Goal: Entertainment & Leisure: Browse casually

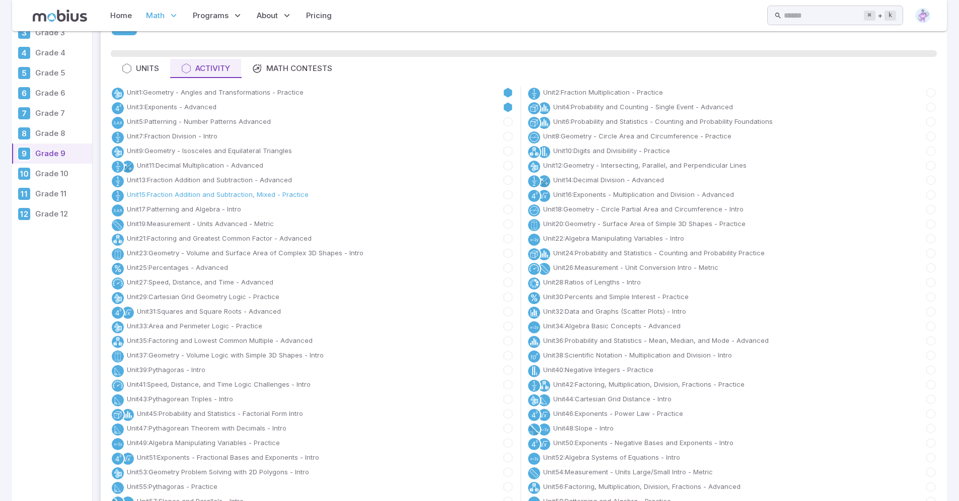
scroll to position [61, 0]
click at [606, 239] on link "Unit 22 : Algebra Manipulating Variables - Intro" at bounding box center [613, 241] width 141 height 10
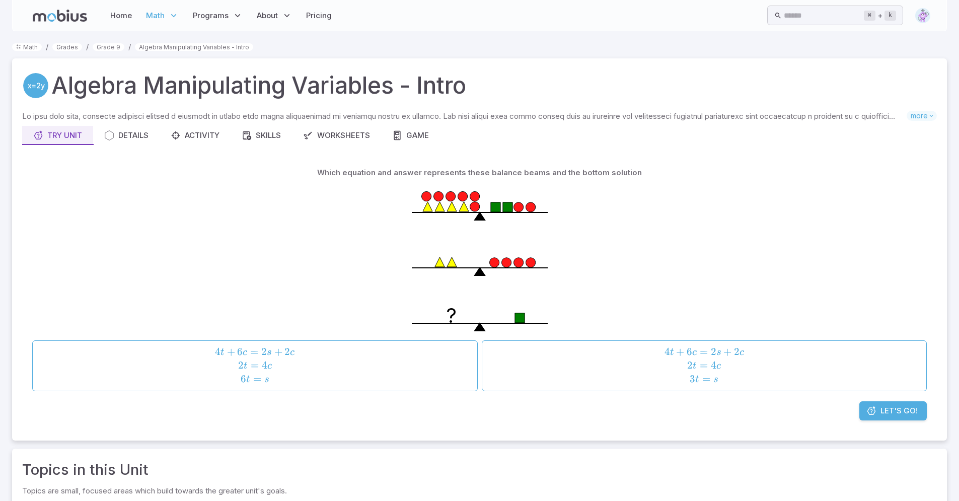
click at [903, 410] on span "Let's Go!" at bounding box center [899, 410] width 37 height 11
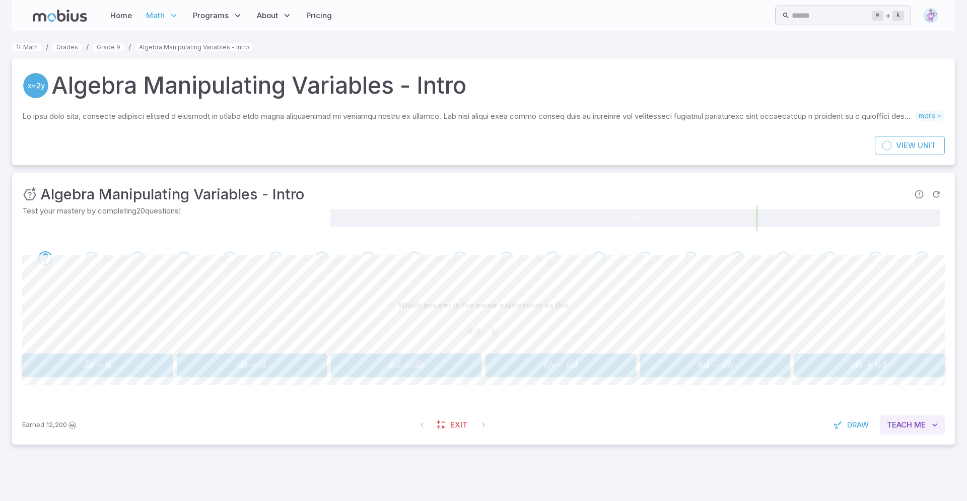
click at [907, 420] on span "Teach" at bounding box center [899, 424] width 25 height 11
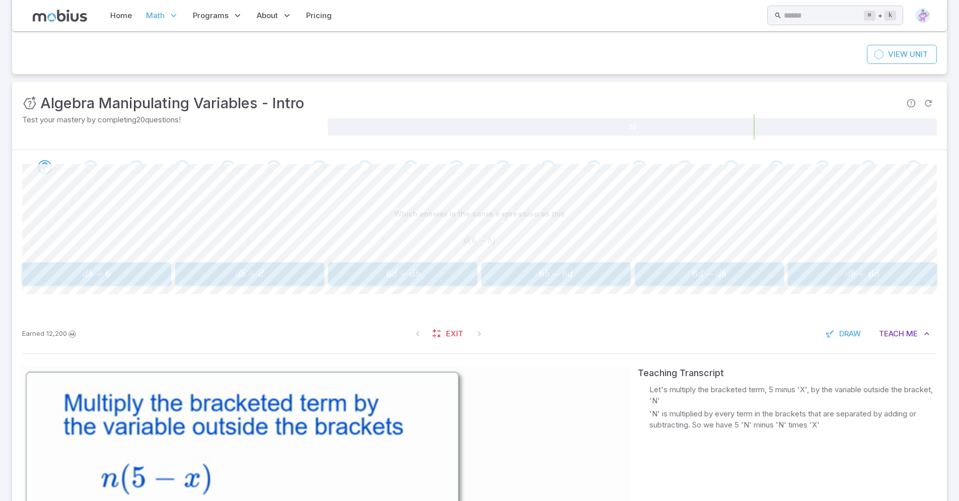
scroll to position [90, 0]
click at [406, 268] on span "+" at bounding box center [403, 274] width 8 height 13
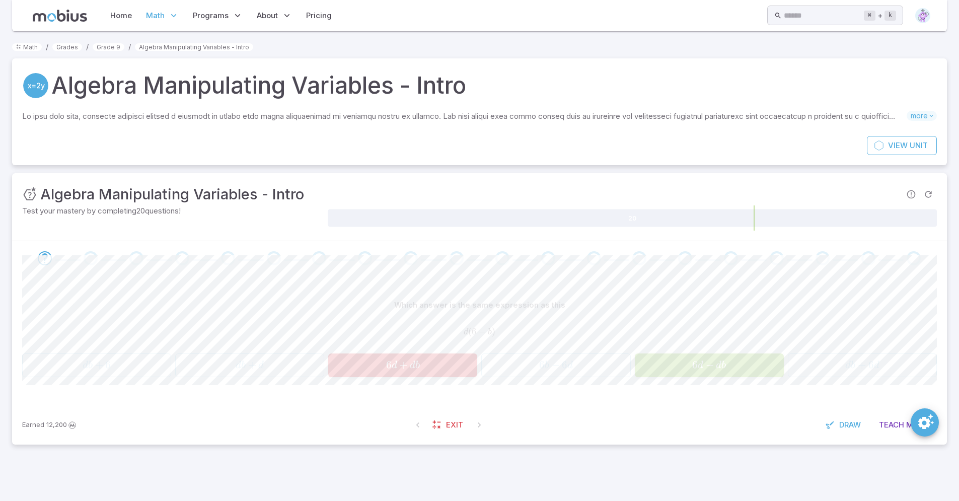
scroll to position [0, 0]
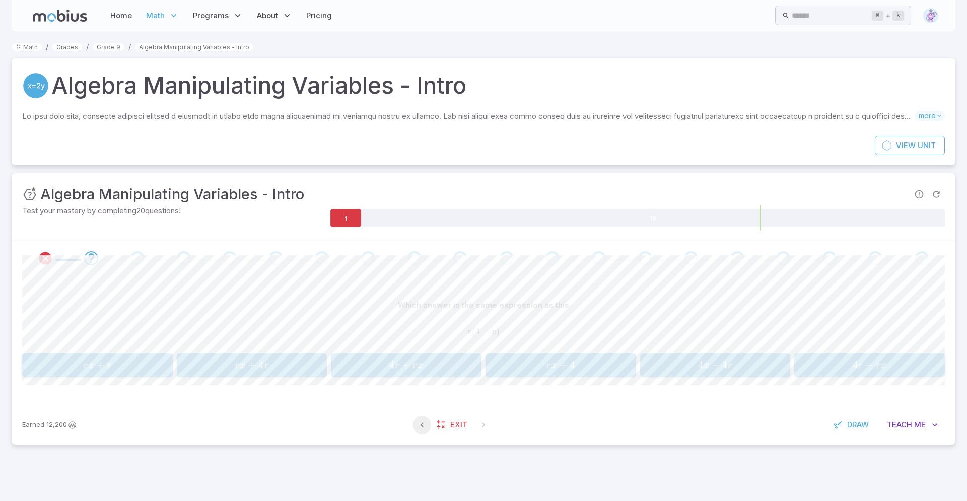
click at [415, 427] on button "button" at bounding box center [422, 425] width 18 height 18
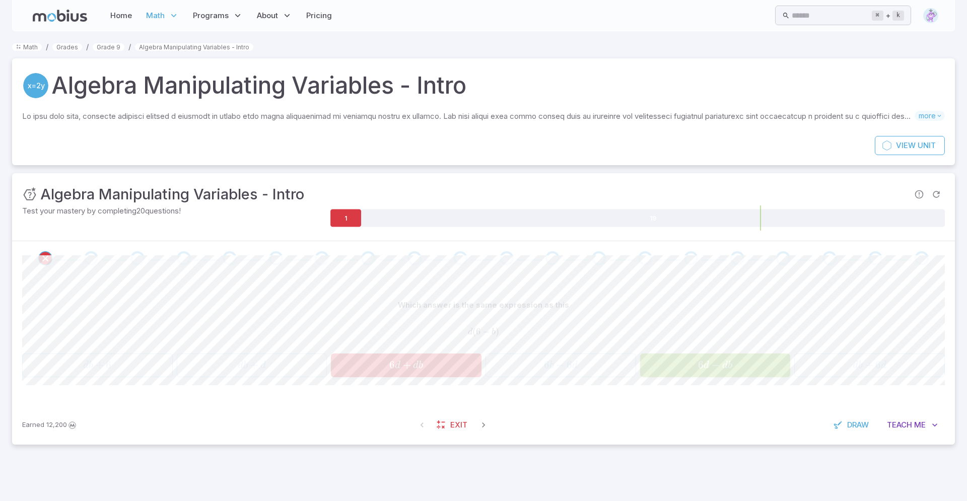
drag, startPoint x: 401, startPoint y: 365, endPoint x: 413, endPoint y: 365, distance: 11.6
click at [413, 365] on span "6 d + d b" at bounding box center [406, 366] width 144 height 14
click at [485, 420] on icon "button" at bounding box center [483, 425] width 10 height 10
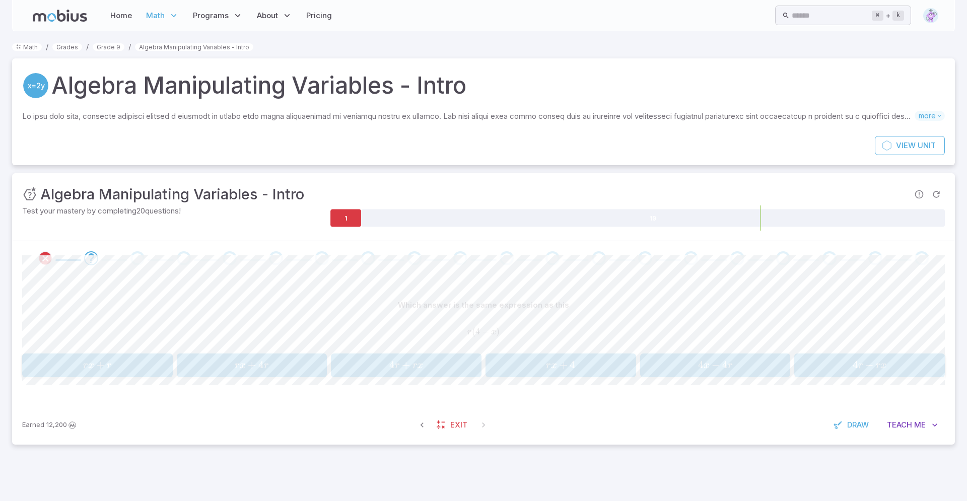
click at [876, 369] on span "r" at bounding box center [878, 366] width 5 height 10
click at [563, 368] on span "−" at bounding box center [560, 365] width 8 height 13
click at [134, 364] on span "y n − 6 y" at bounding box center [97, 366] width 144 height 14
click at [400, 362] on span "y =" at bounding box center [403, 366] width 19 height 14
click at [695, 366] on span "n = 9" at bounding box center [715, 366] width 144 height 14
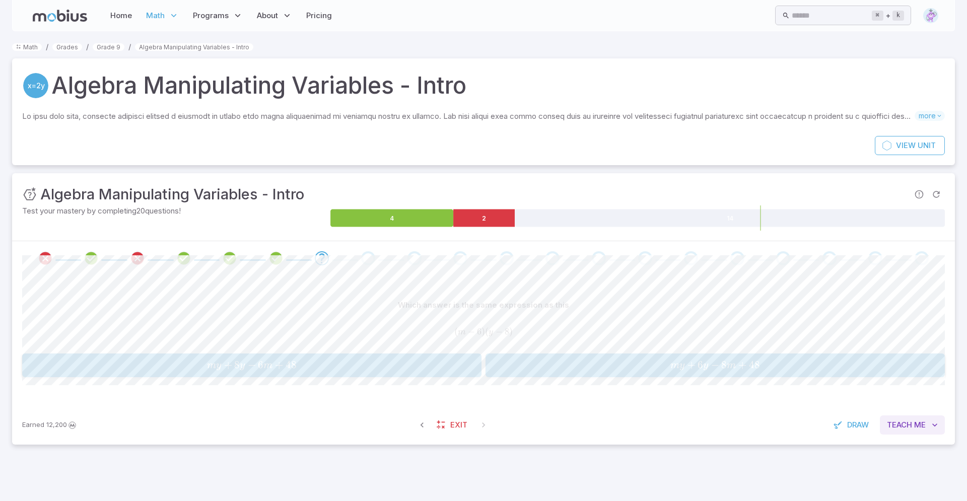
click at [907, 432] on button "Teach Me" at bounding box center [912, 424] width 65 height 19
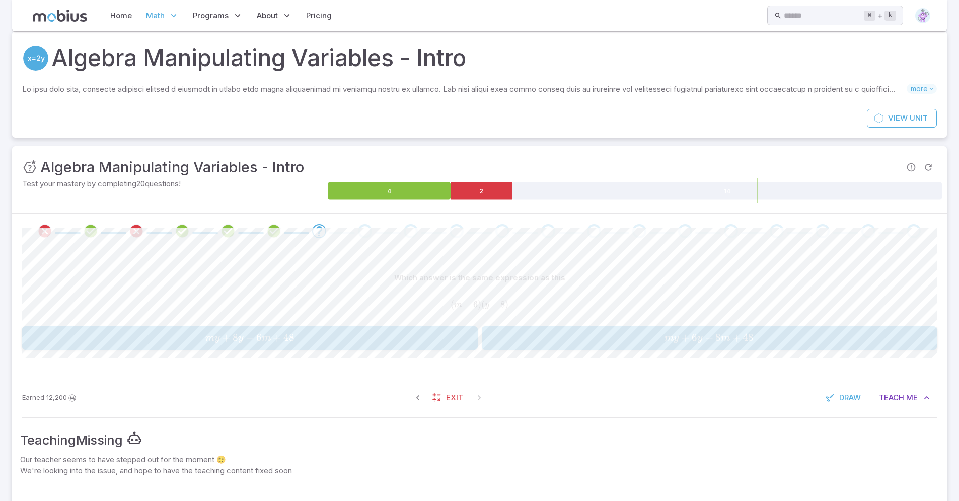
scroll to position [69, 0]
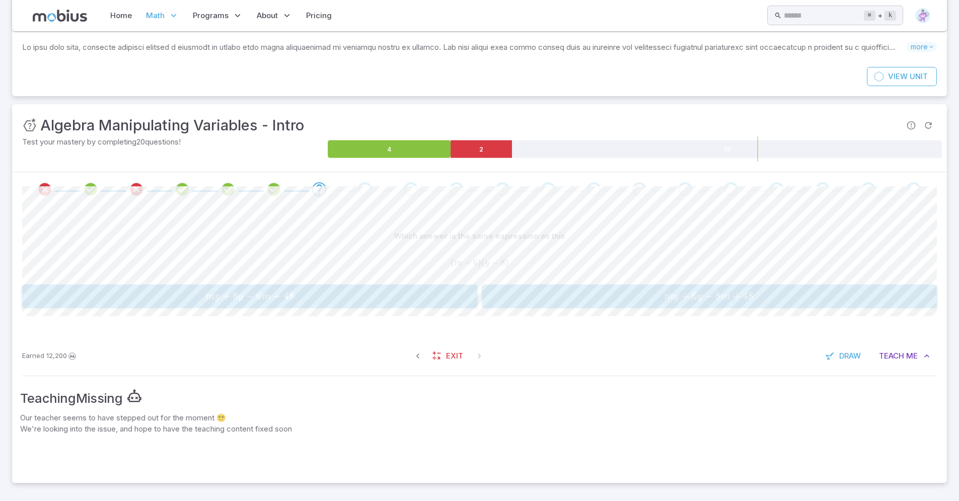
drag, startPoint x: 38, startPoint y: 424, endPoint x: 138, endPoint y: 431, distance: 100.5
click at [170, 427] on p "We're looking into the issue, and hope to have the teaching content fixed soon" at bounding box center [479, 429] width 919 height 11
drag, startPoint x: 17, startPoint y: 425, endPoint x: 56, endPoint y: 418, distance: 39.3
click at [56, 418] on div "Teaching Missing Our teacher seems to have stepped out for the moment 😵‍💫 We're…" at bounding box center [479, 431] width 935 height 103
click at [61, 440] on div at bounding box center [479, 455] width 919 height 40
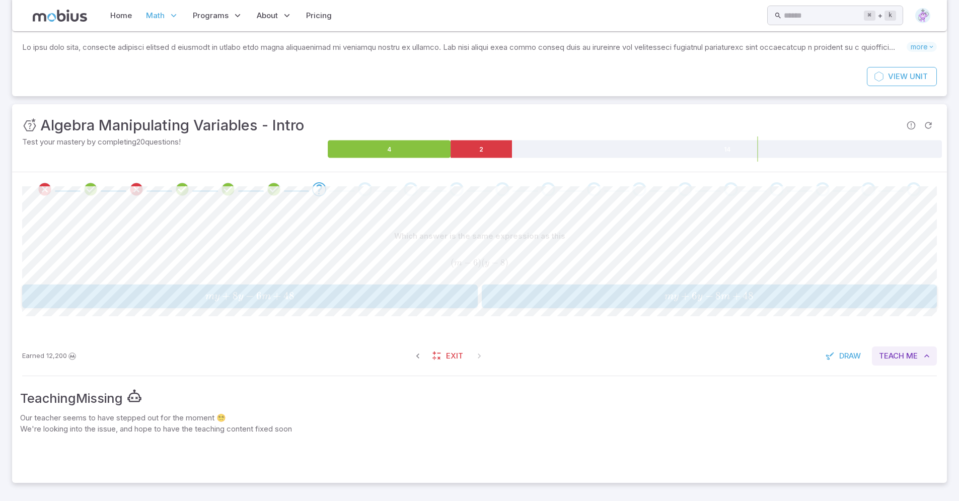
click at [877, 354] on button "Teach Me" at bounding box center [904, 355] width 65 height 19
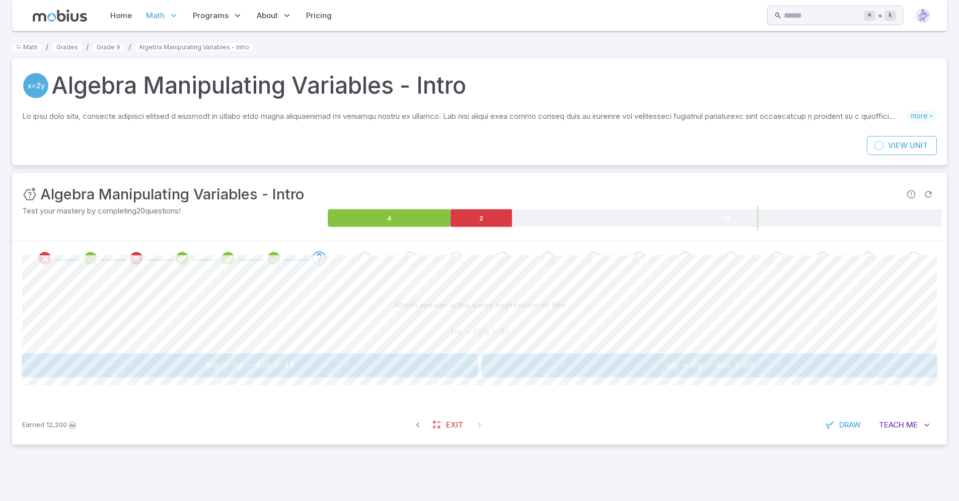
scroll to position [0, 0]
click at [915, 424] on span "Me" at bounding box center [920, 424] width 12 height 11
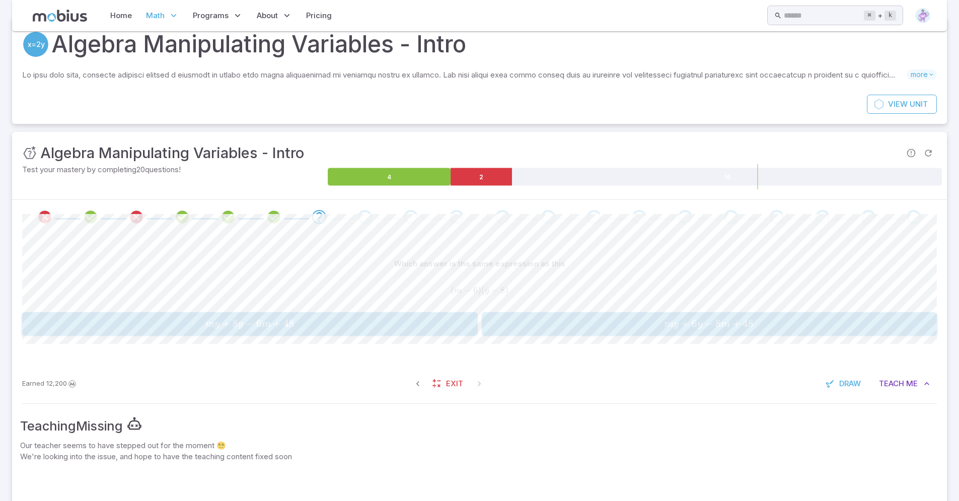
scroll to position [69, 0]
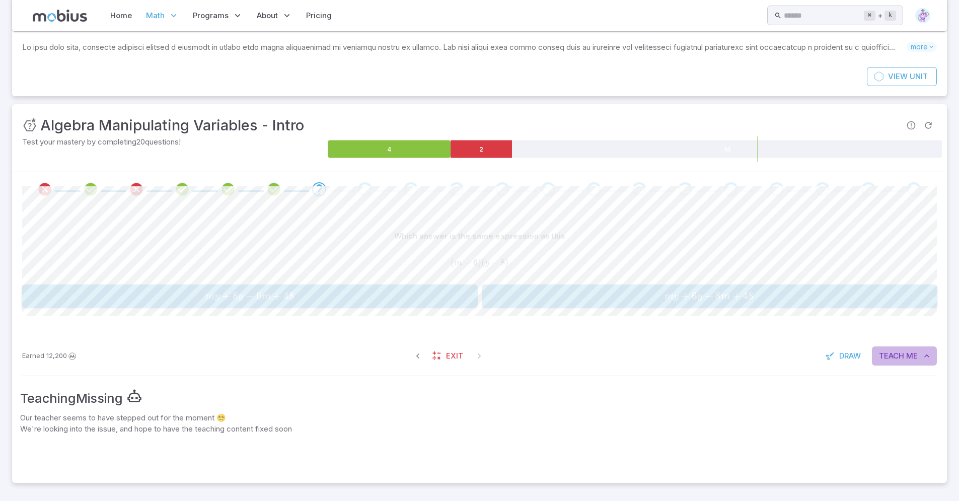
click at [903, 350] on span "Teach" at bounding box center [891, 355] width 25 height 11
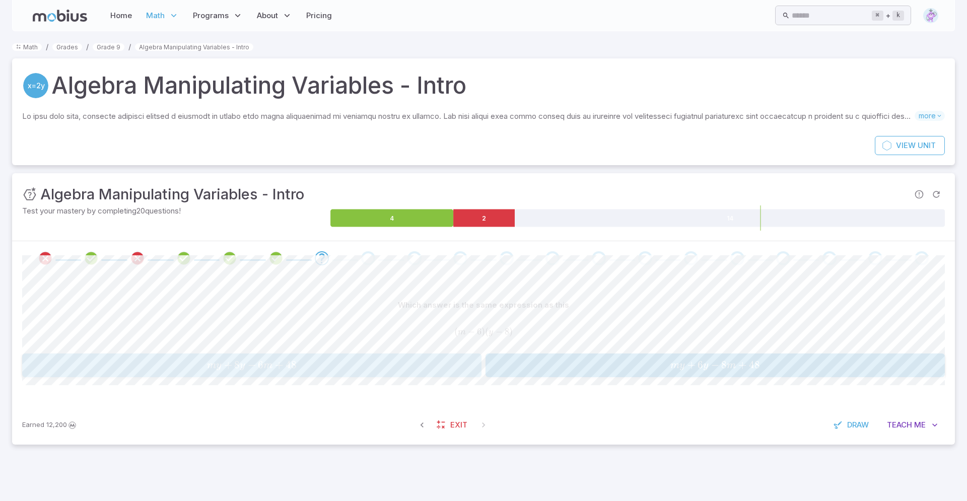
click at [200, 362] on span "m y + 8 y − 6 m + 48" at bounding box center [251, 366] width 453 height 14
click at [263, 365] on span "9" at bounding box center [261, 365] width 6 height 13
click at [245, 363] on span "5 y +" at bounding box center [246, 366] width 24 height 14
click at [915, 425] on span "Me" at bounding box center [920, 424] width 12 height 11
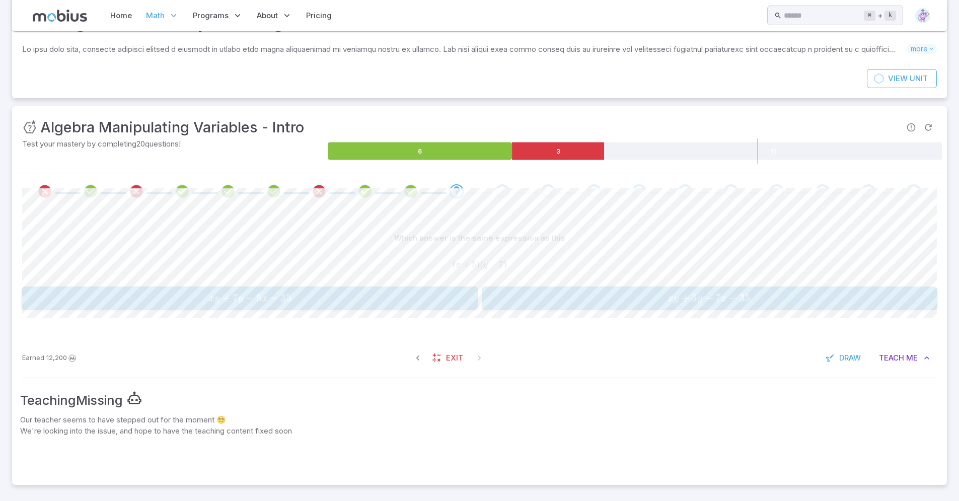
scroll to position [65, 0]
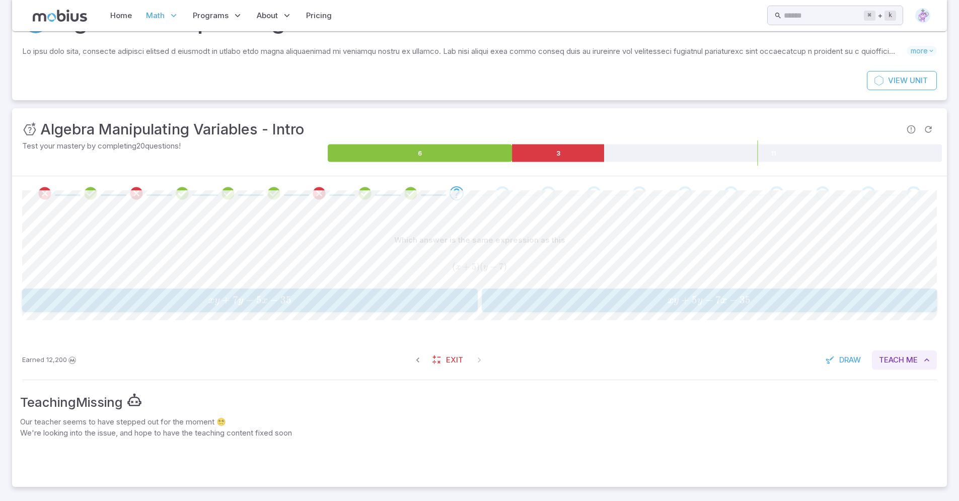
click at [921, 363] on button "Teach Me" at bounding box center [904, 359] width 65 height 19
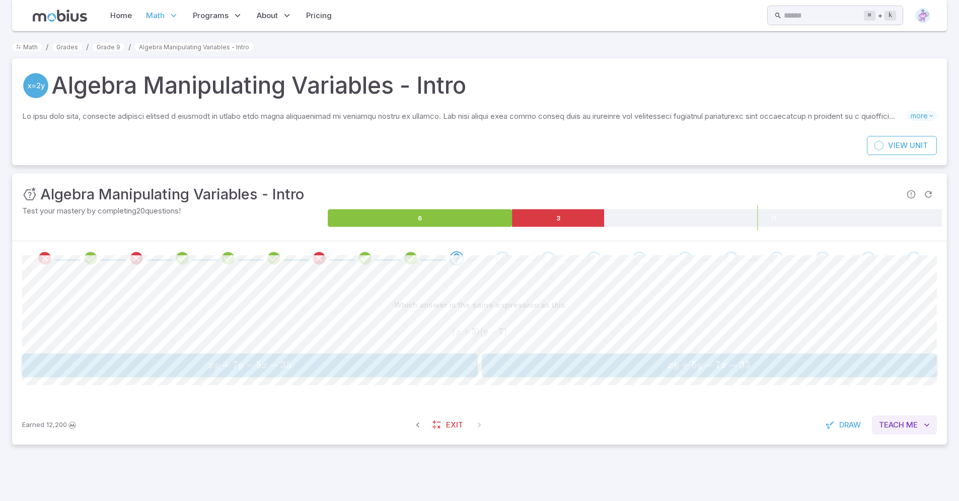
scroll to position [0, 0]
drag, startPoint x: 452, startPoint y: 329, endPoint x: 526, endPoint y: 331, distance: 74.6
click at [526, 331] on span "( x + 5 ) ( y − 7 )" at bounding box center [483, 332] width 923 height 12
click at [606, 307] on div "Which answer is the same expression as this" at bounding box center [483, 305] width 923 height 19
click at [586, 366] on span "x y + 5 y − 7 x − 35" at bounding box center [714, 366] width 453 height 14
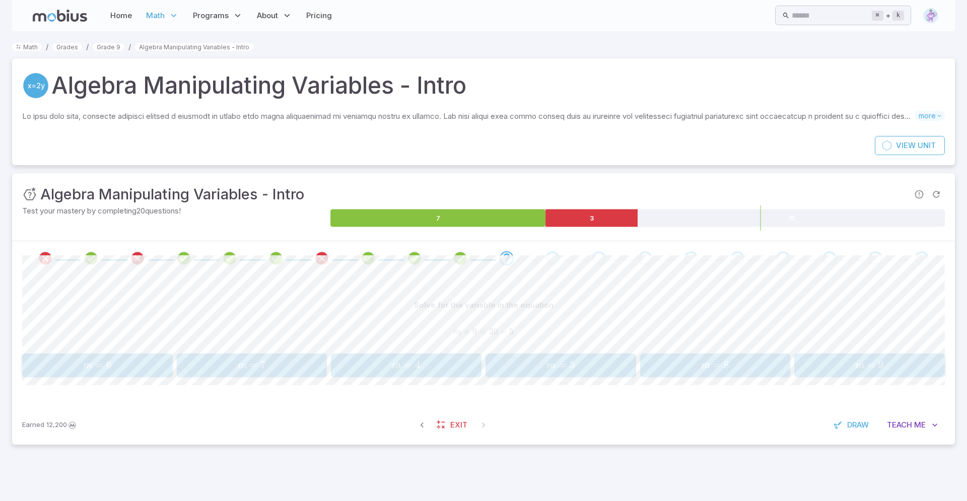
click at [93, 373] on button "m = 6 m = 6 m = 6" at bounding box center [97, 366] width 151 height 24
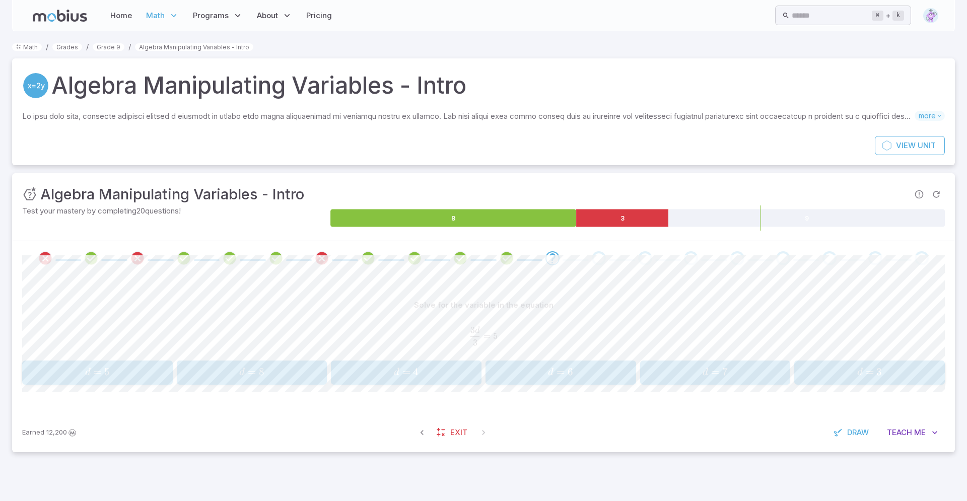
click at [91, 379] on span "d =" at bounding box center [95, 373] width 20 height 14
click at [100, 368] on span "=" at bounding box center [97, 373] width 8 height 13
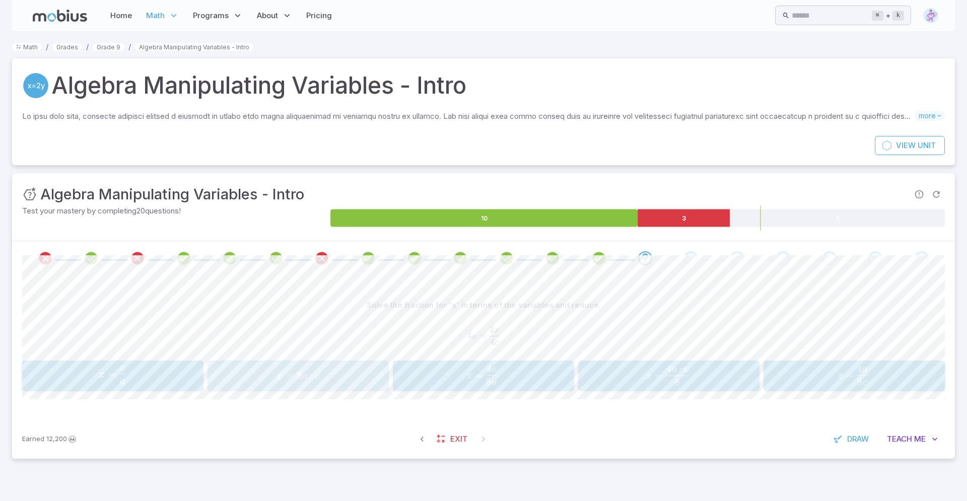
click at [305, 370] on span "8 a ⋅" at bounding box center [306, 376] width 19 height 14
click at [340, 372] on span "x = 2 a 2 c ​" at bounding box center [363, 375] width 195 height 20
click at [910, 434] on span "Teach" at bounding box center [899, 439] width 25 height 11
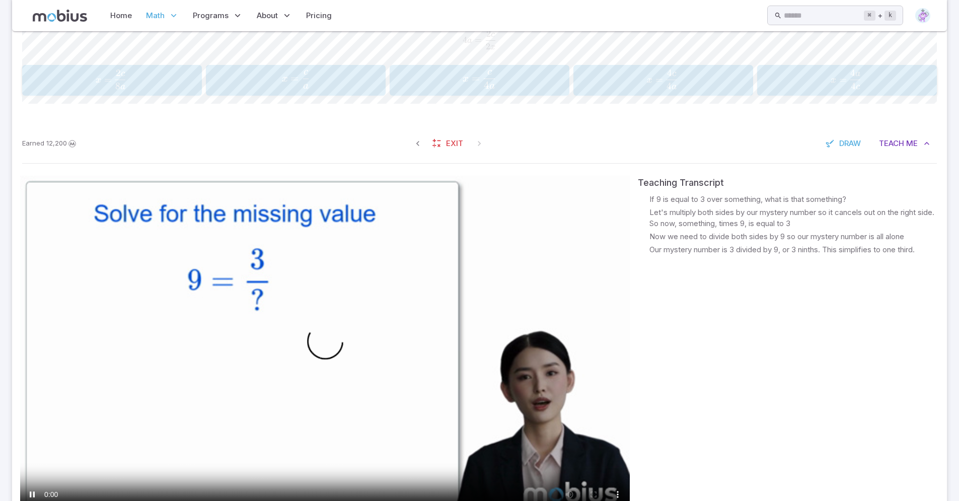
scroll to position [393, 0]
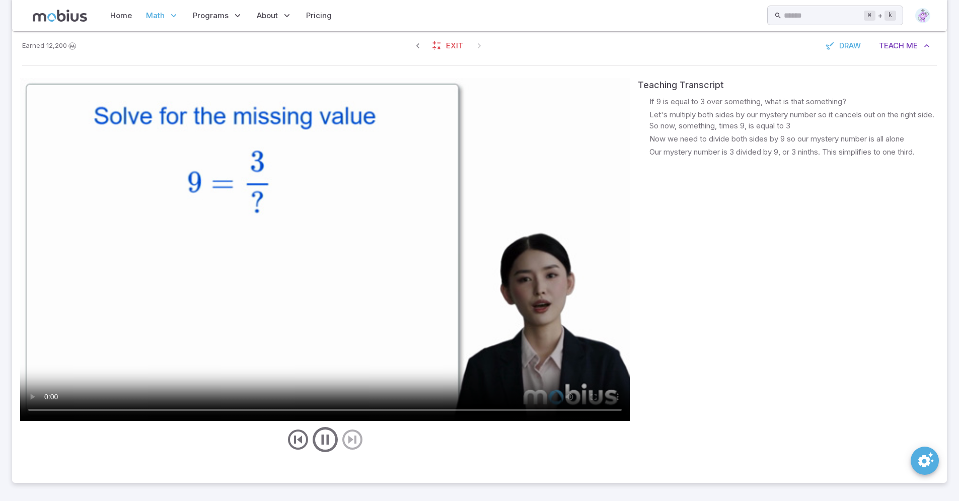
click at [343, 231] on video at bounding box center [325, 249] width 610 height 343
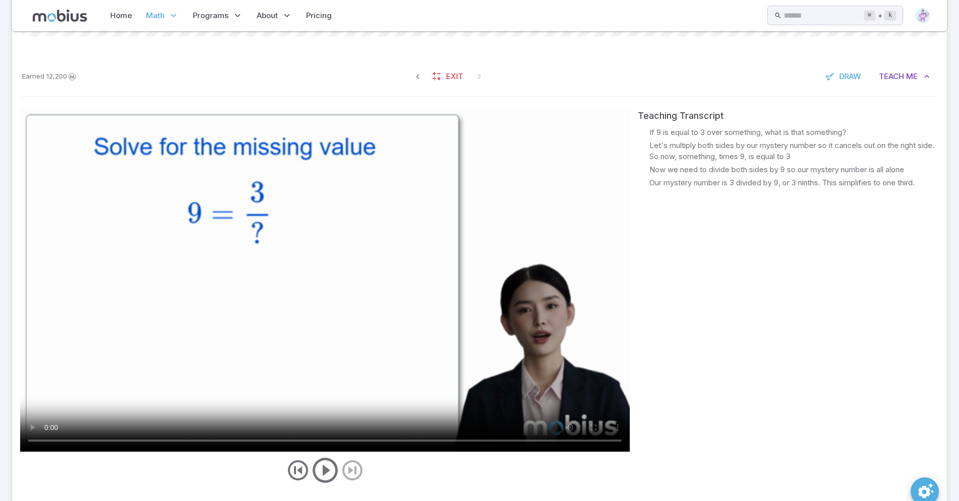
scroll to position [0, 0]
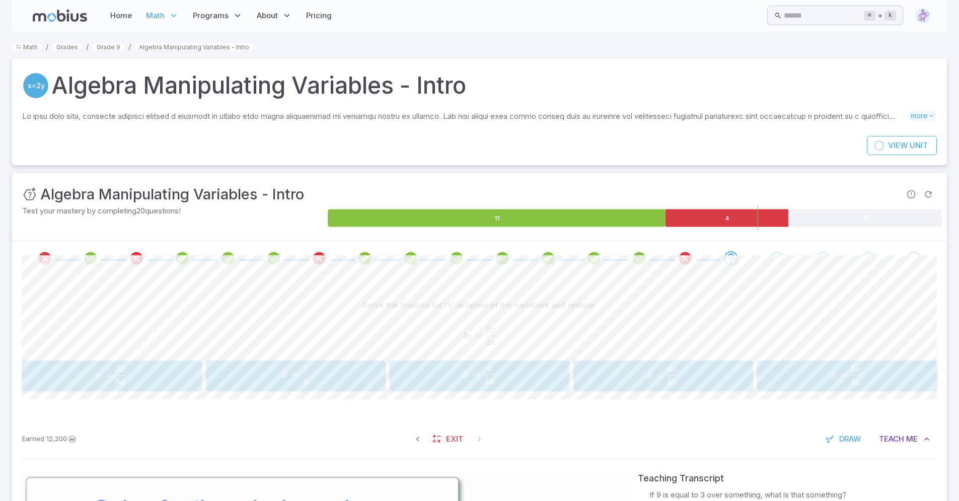
click at [465, 374] on span "x" at bounding box center [466, 375] width 6 height 10
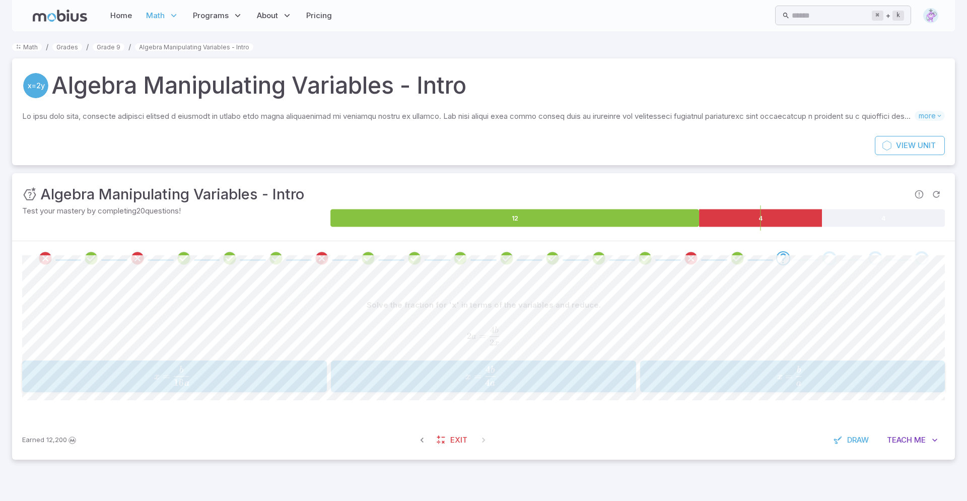
click at [774, 374] on span "x = a b ​" at bounding box center [789, 376] width 259 height 20
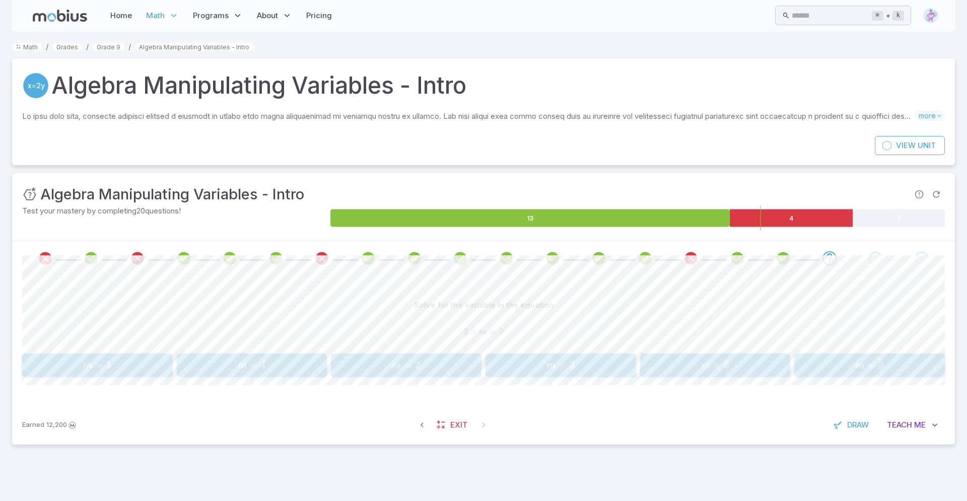
click at [541, 371] on span "m = 3" at bounding box center [560, 366] width 144 height 14
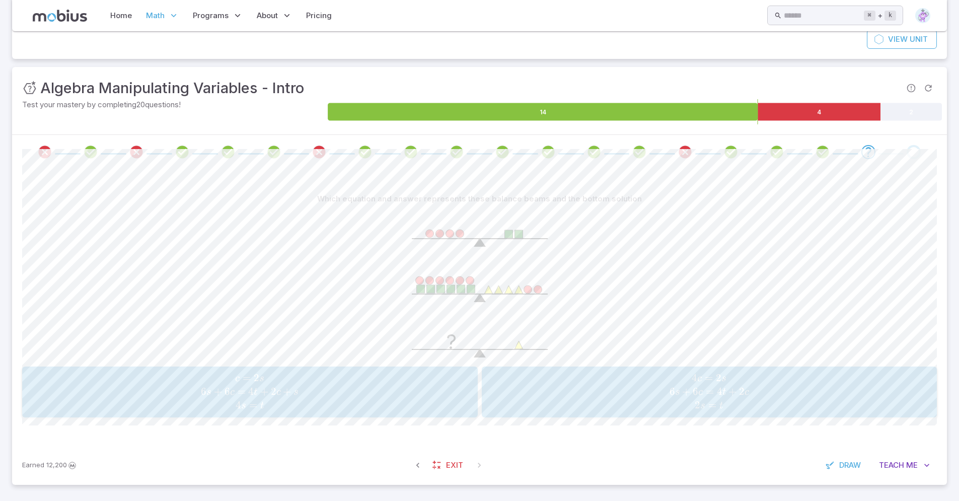
scroll to position [108, 0]
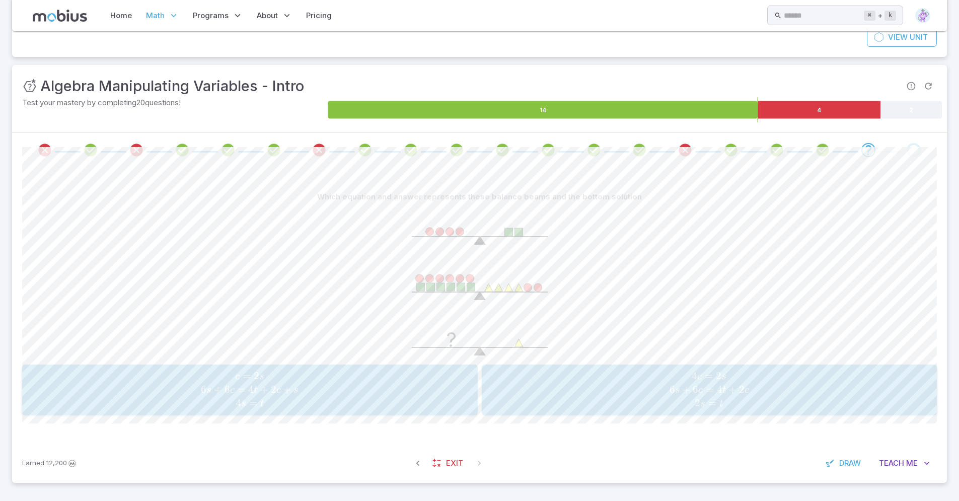
click at [601, 376] on span "4 c = 2 s 6 s + 6 c = 4 t + 2 c 2 s = t" at bounding box center [709, 390] width 449 height 41
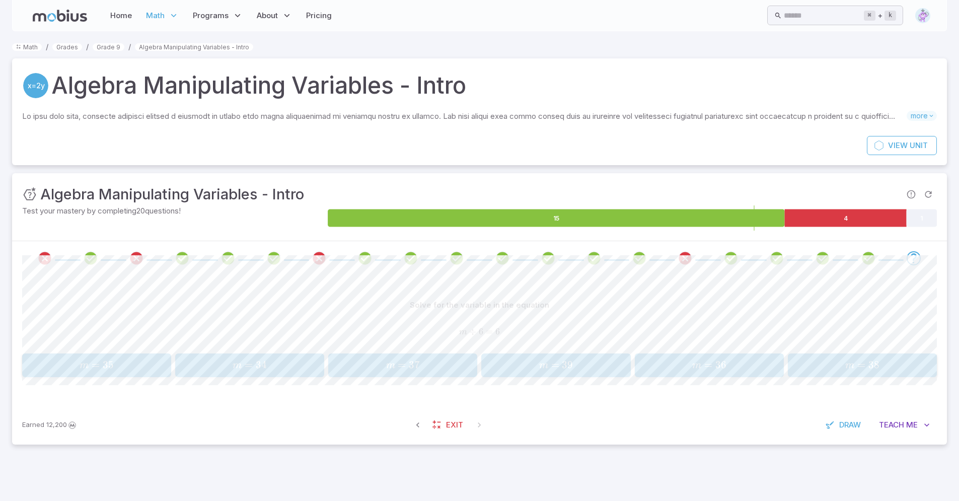
scroll to position [0, 0]
click at [739, 370] on span "m = 36" at bounding box center [715, 366] width 144 height 14
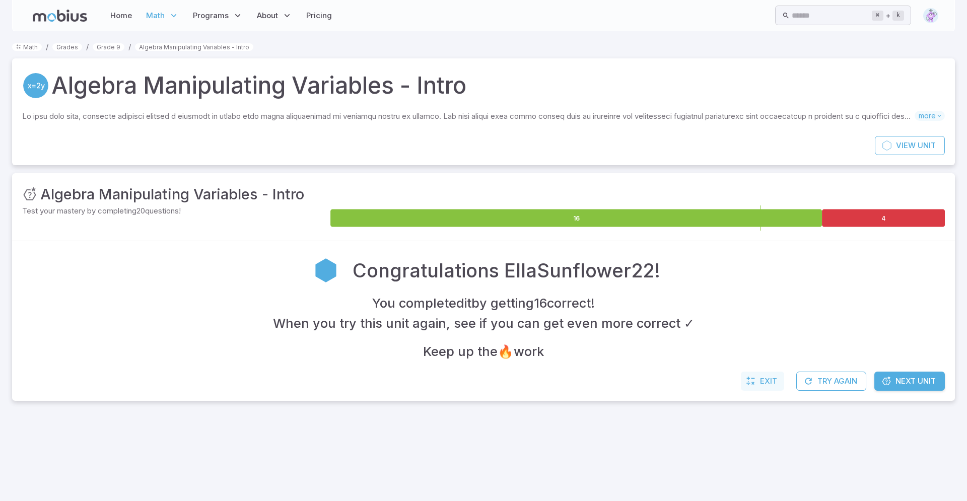
click at [760, 386] on span "Exit" at bounding box center [768, 381] width 17 height 11
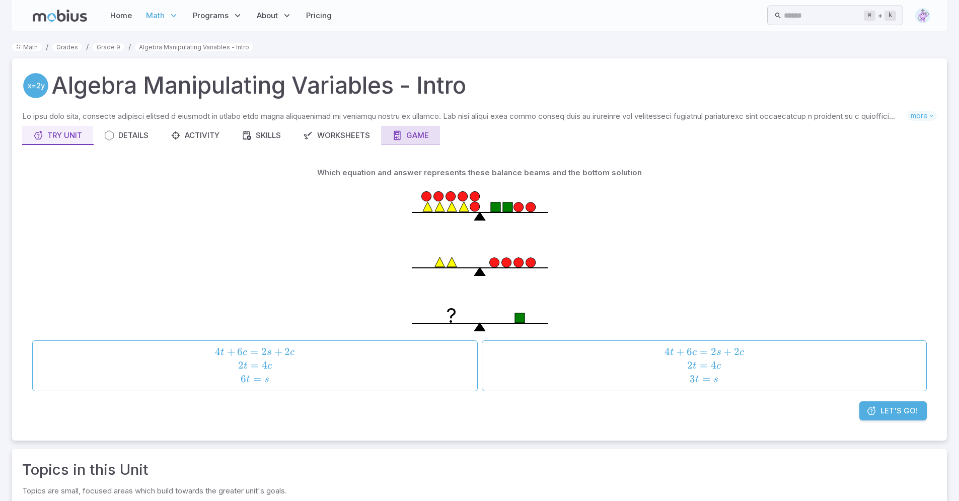
click at [424, 144] on div "Skills you will learn include: Multiplying variables Algebra syntax for multipl…" at bounding box center [479, 271] width 915 height 320
click at [419, 139] on div "Game" at bounding box center [410, 135] width 37 height 11
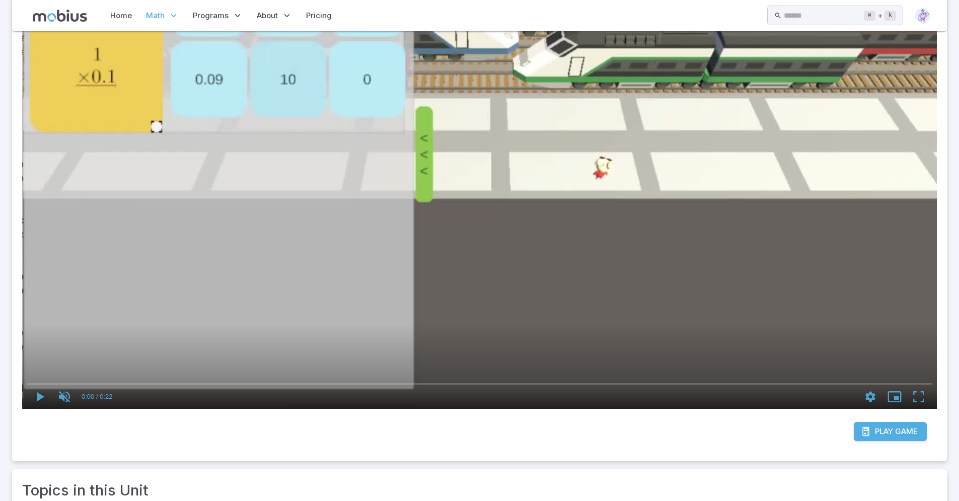
scroll to position [460, 0]
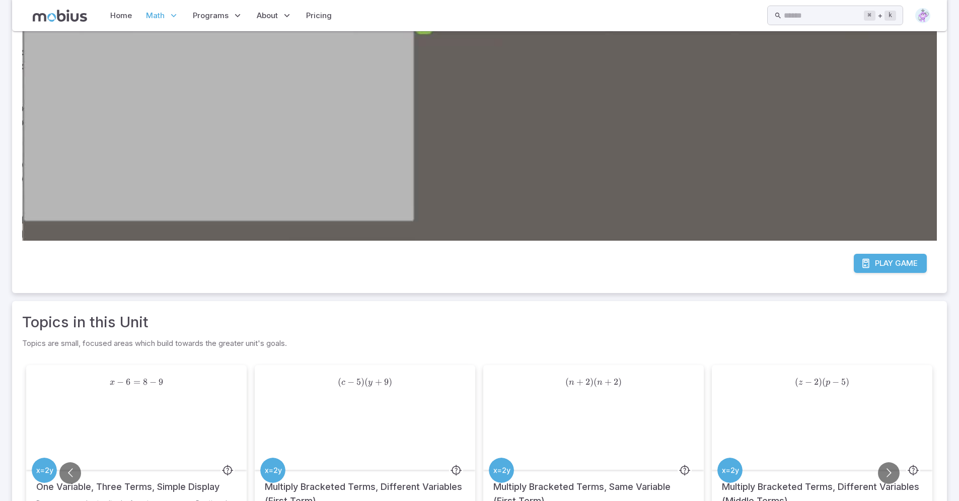
click at [877, 264] on span "Play" at bounding box center [884, 263] width 18 height 11
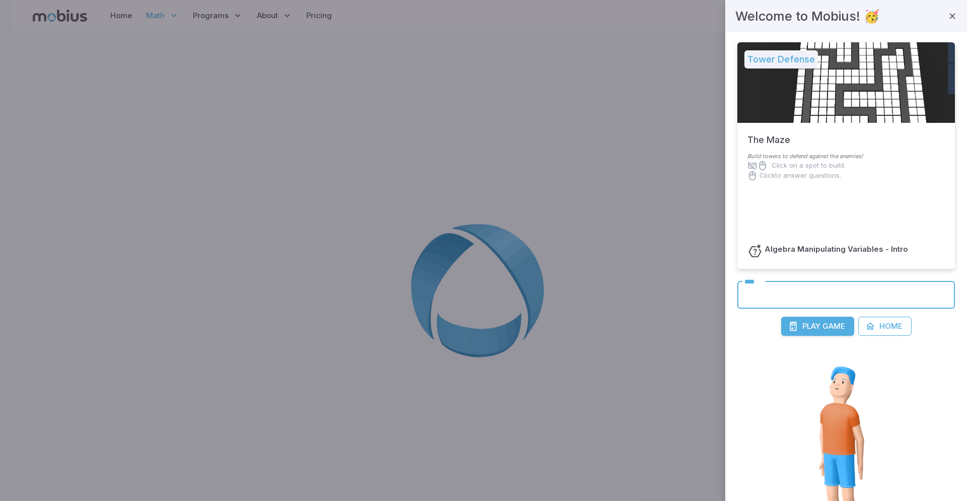
click at [774, 299] on input "****" at bounding box center [846, 295] width 218 height 28
type input "*"
type input "****"
click at [781, 317] on button "Play Game" at bounding box center [817, 326] width 73 height 19
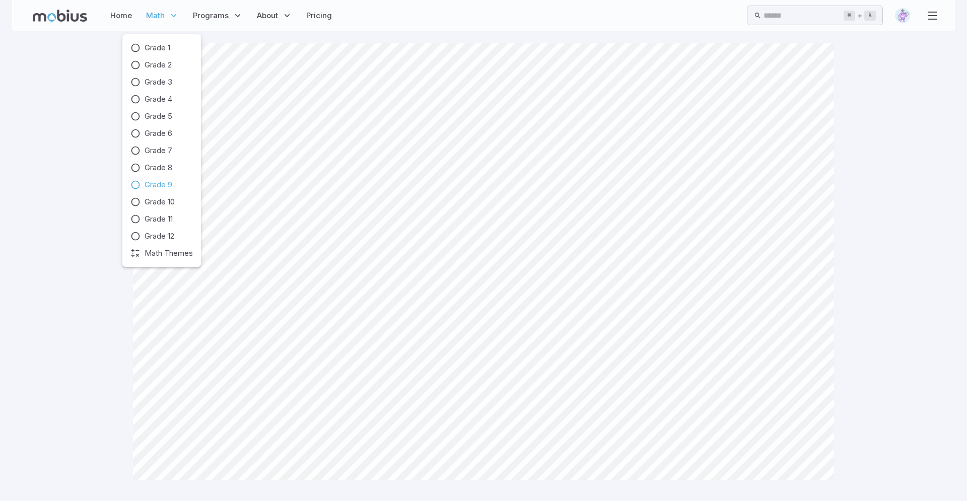
click at [156, 20] on span "Math" at bounding box center [155, 15] width 19 height 11
click at [156, 183] on span "Grade 9" at bounding box center [159, 184] width 28 height 11
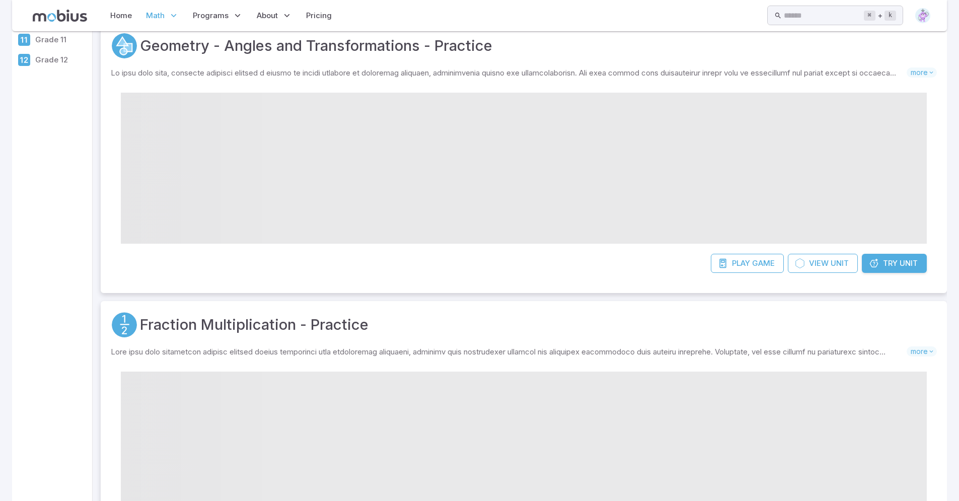
scroll to position [63, 0]
